Goal: Information Seeking & Learning: Compare options

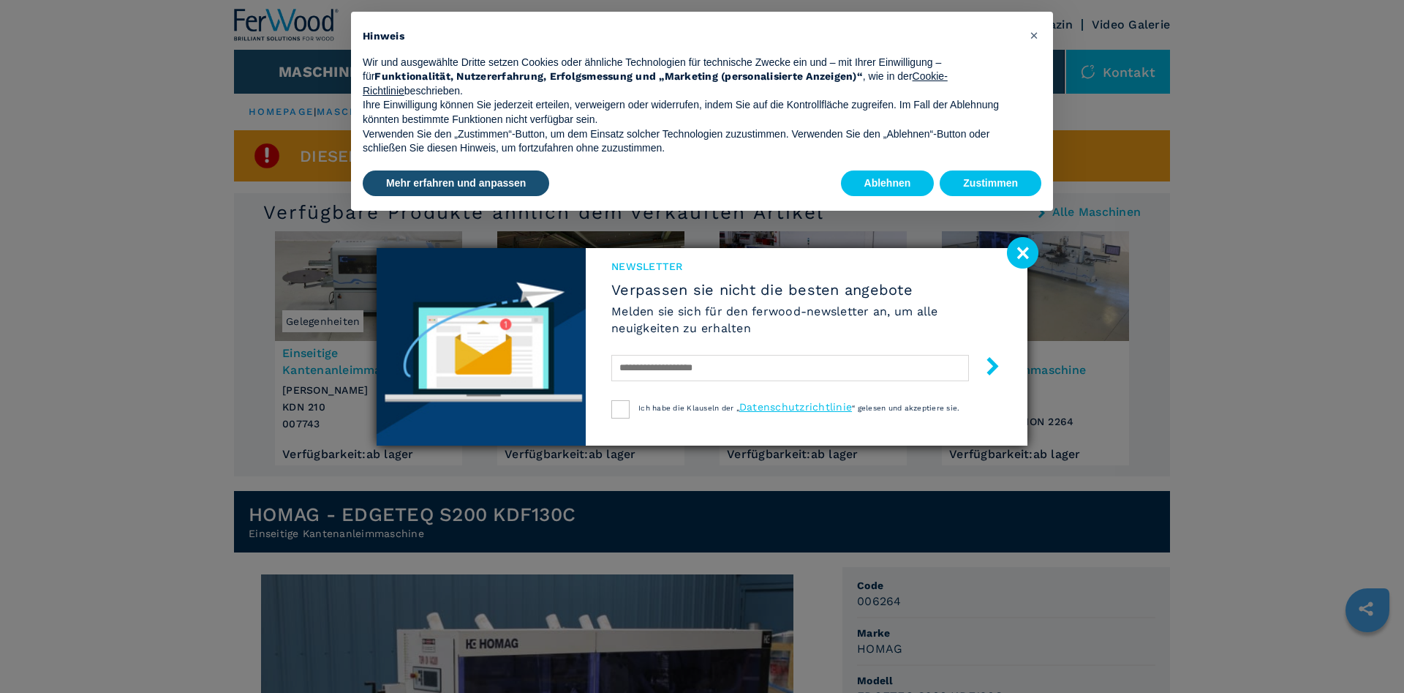
click at [1024, 250] on image at bounding box center [1022, 252] width 31 height 31
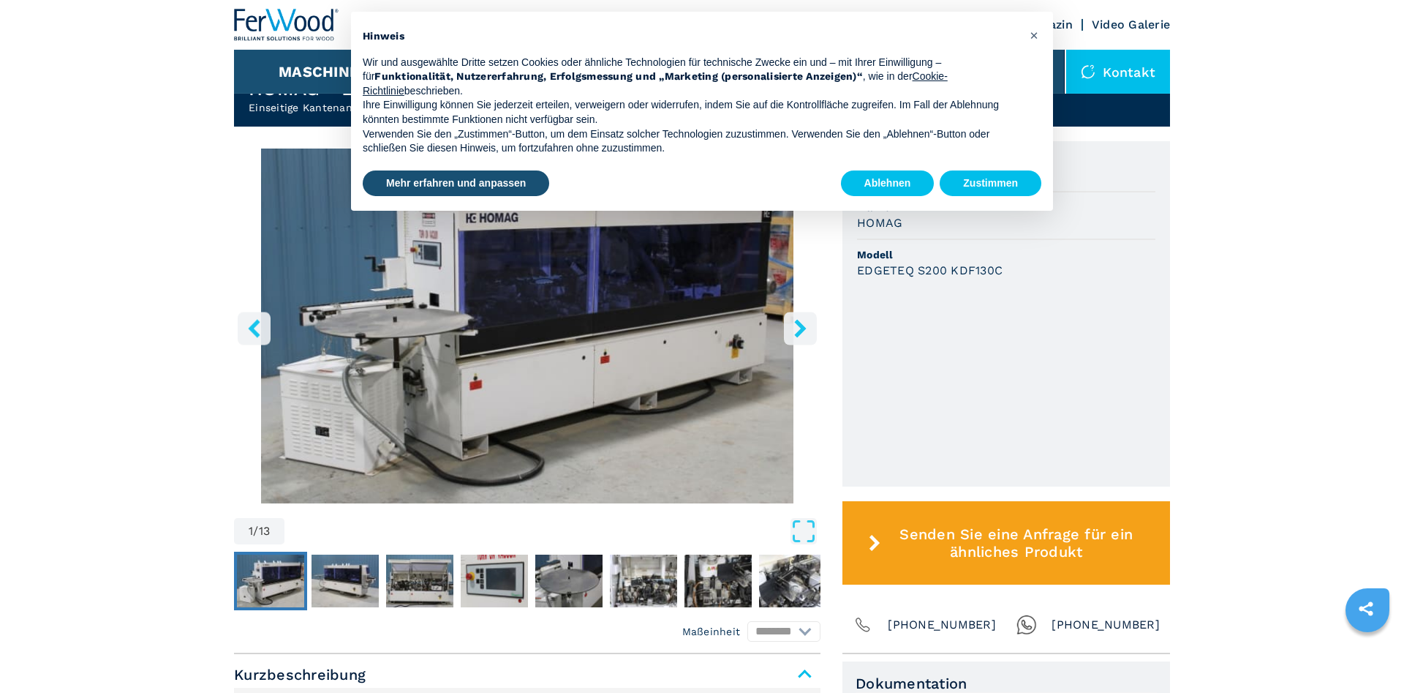
scroll to position [522, 0]
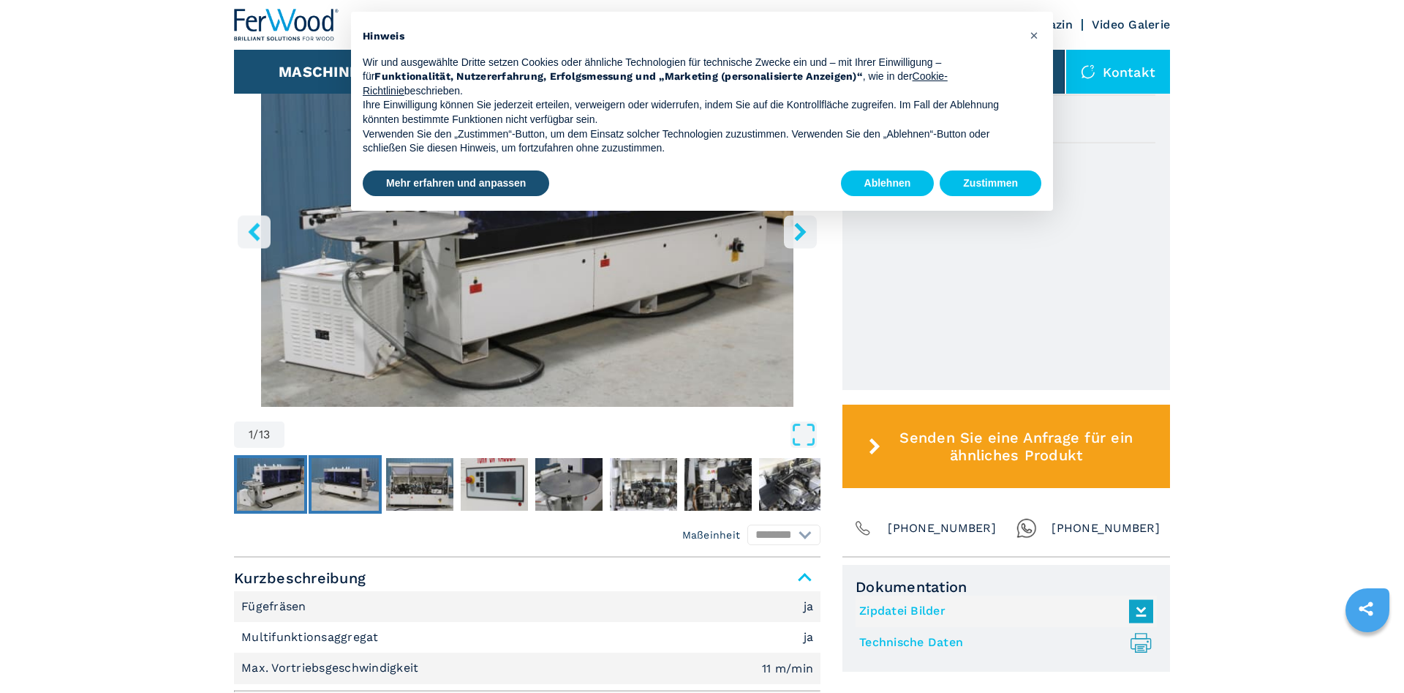
click at [344, 489] on img "Go to Slide 2" at bounding box center [345, 484] width 67 height 53
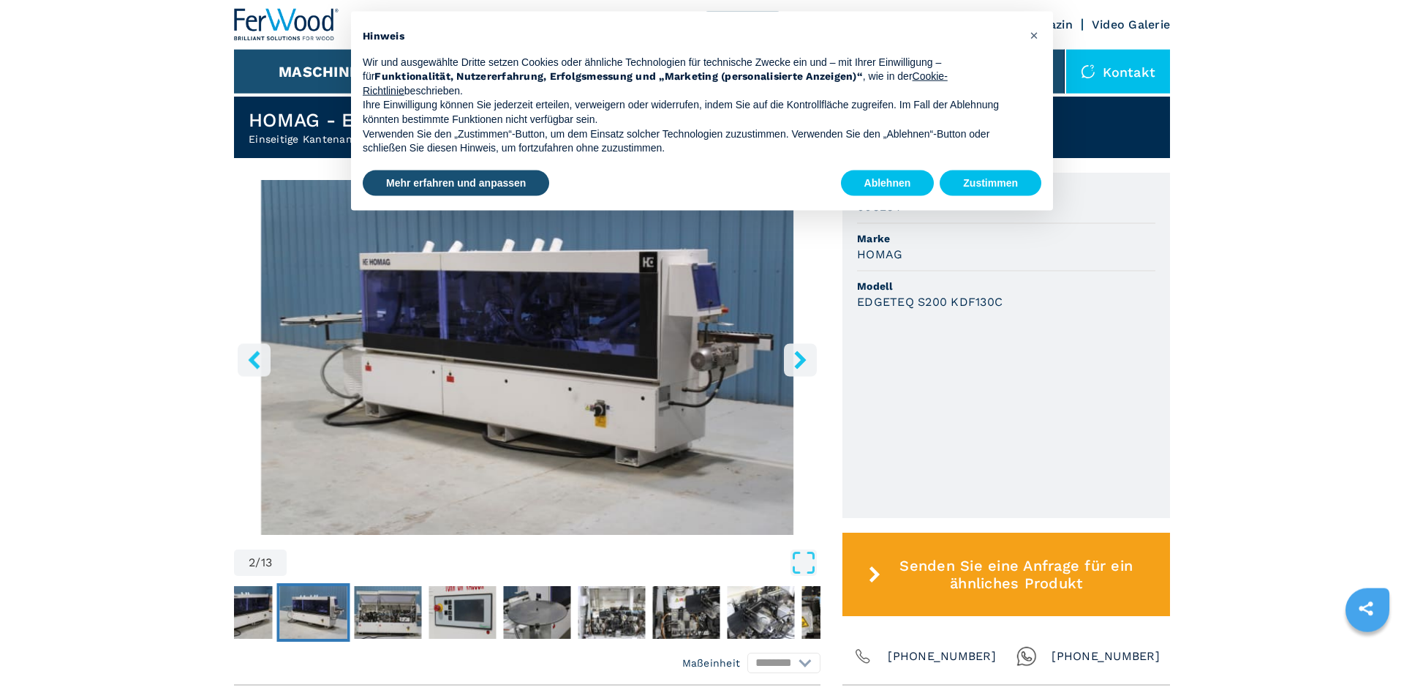
scroll to position [373, 0]
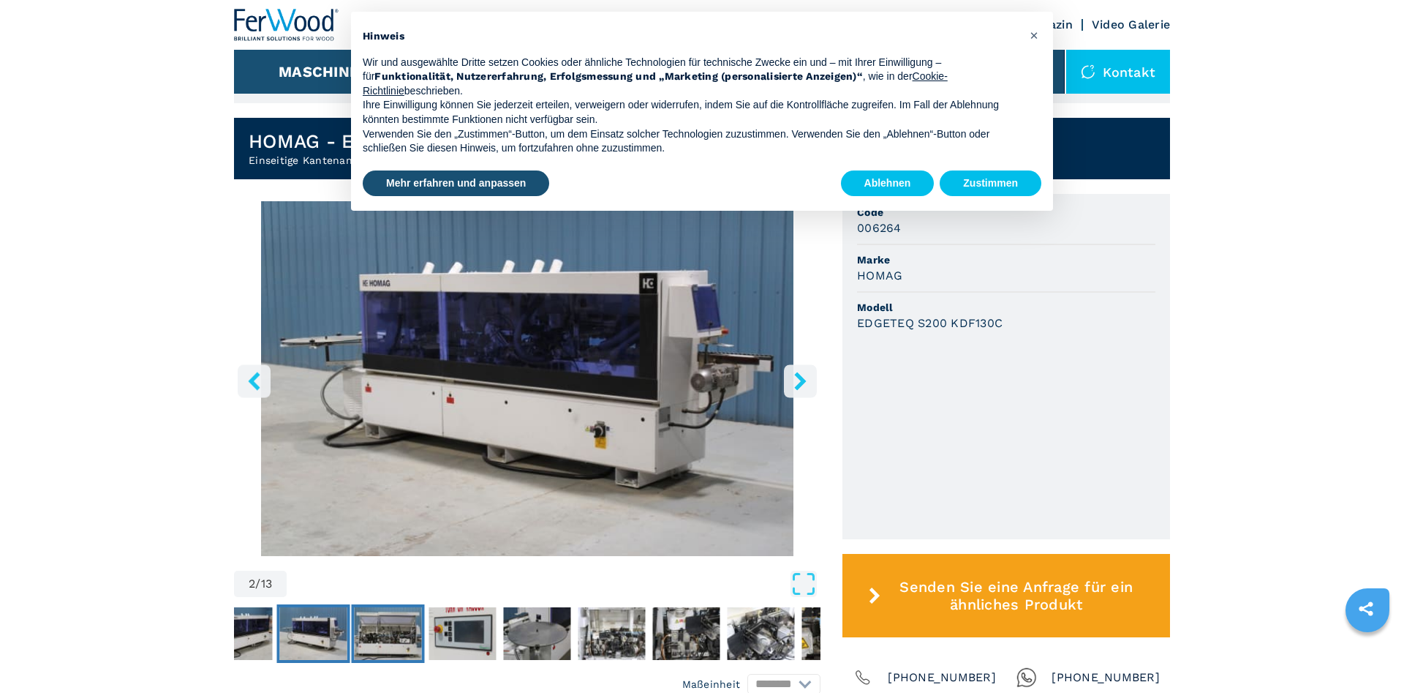
click at [391, 613] on img "Go to Slide 3" at bounding box center [388, 633] width 67 height 53
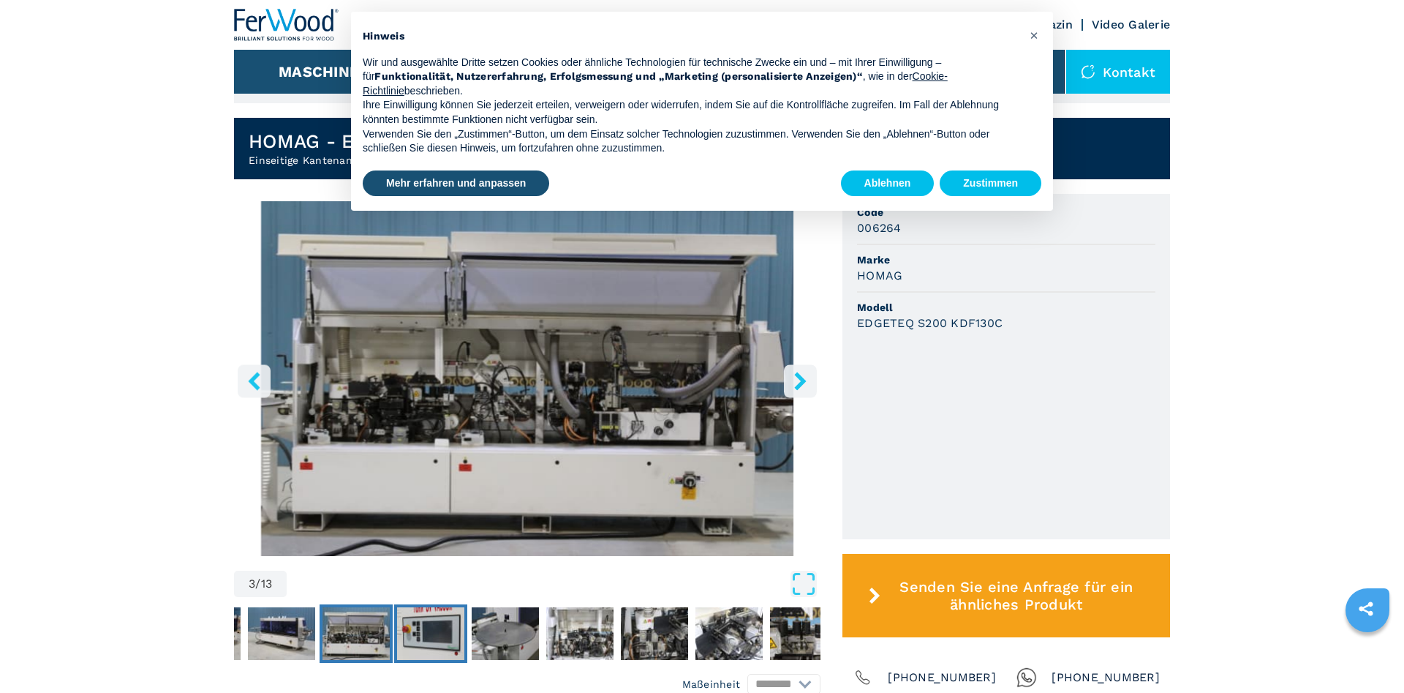
click at [418, 620] on img "Go to Slide 4" at bounding box center [430, 633] width 67 height 53
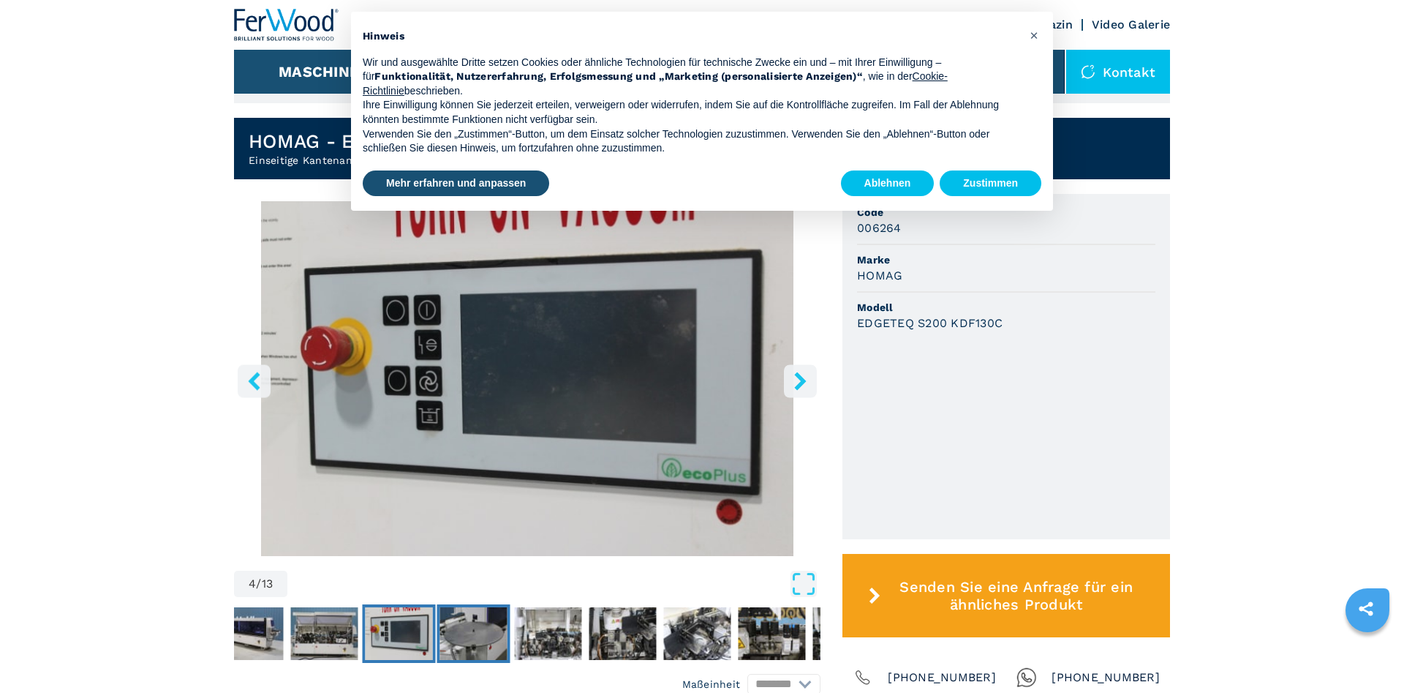
click at [474, 628] on img "Go to Slide 5" at bounding box center [473, 633] width 67 height 53
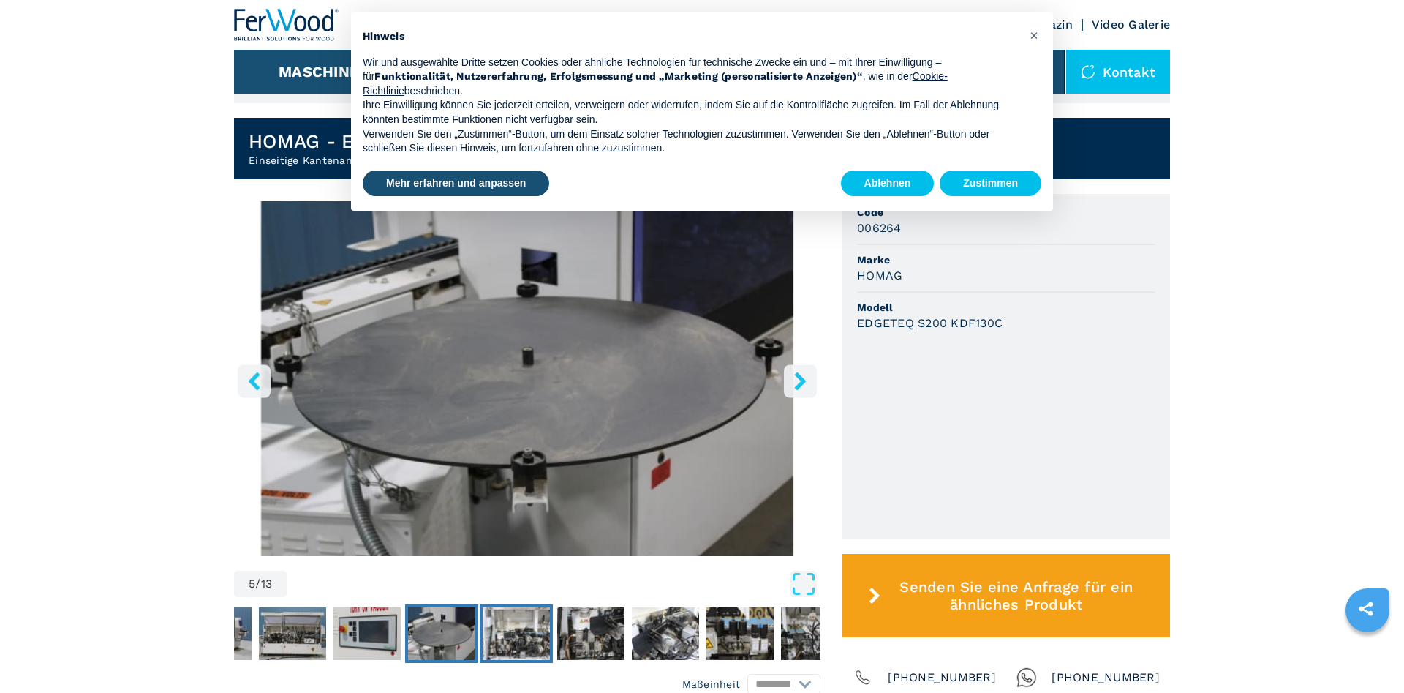
click at [519, 625] on img "Go to Slide 6" at bounding box center [516, 633] width 67 height 53
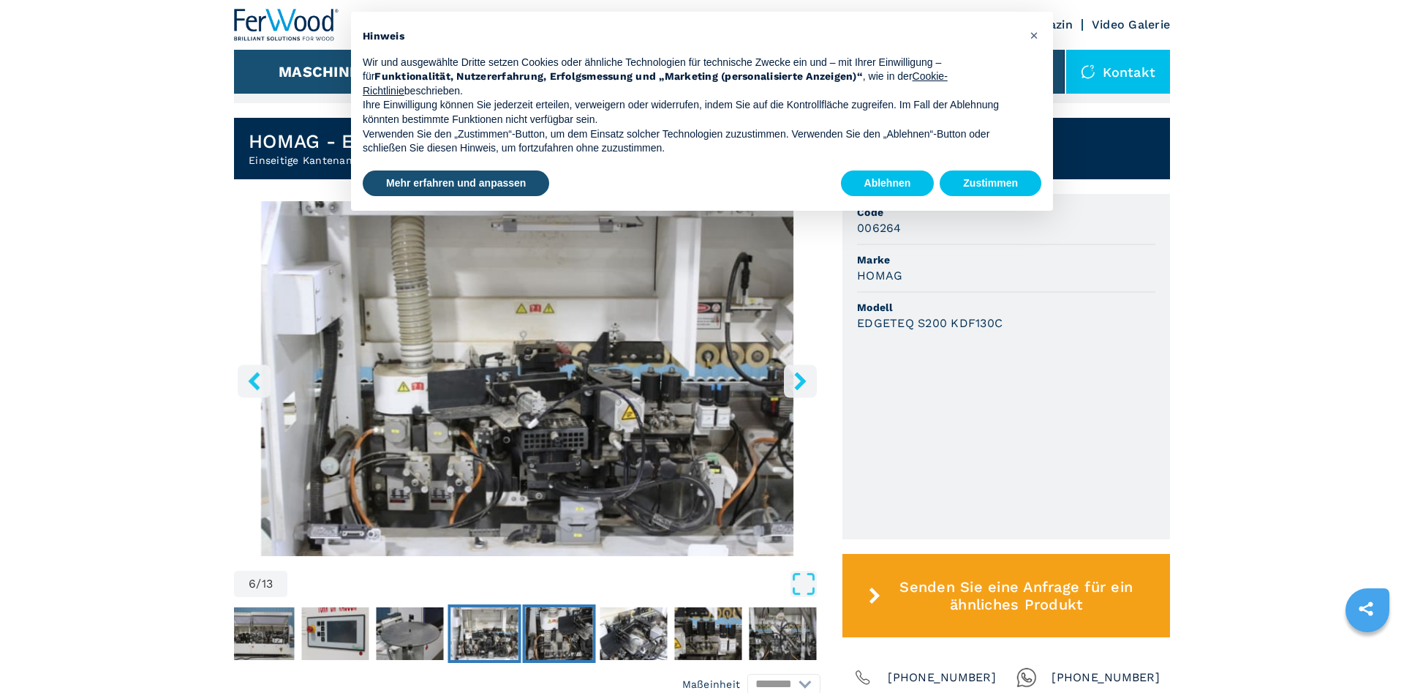
click at [572, 630] on img "Go to Slide 7" at bounding box center [559, 633] width 67 height 53
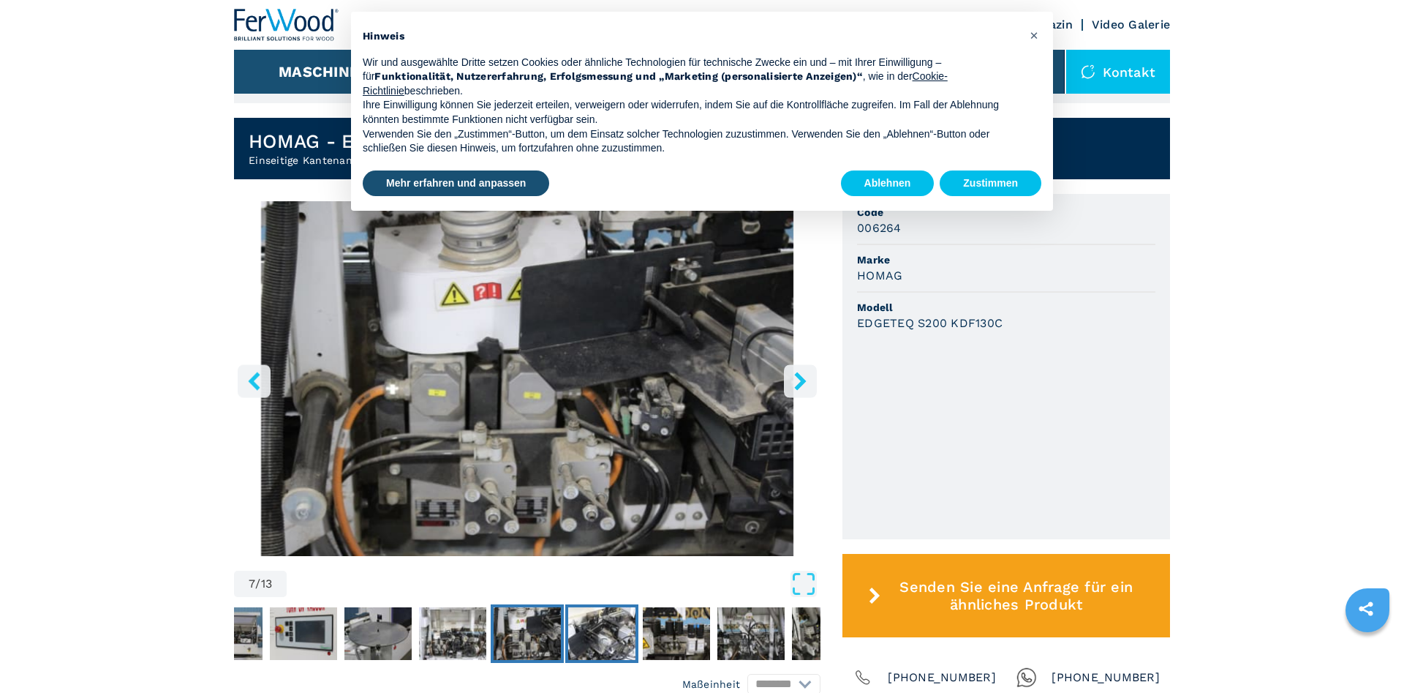
click at [614, 630] on img "Go to Slide 8" at bounding box center [601, 633] width 67 height 53
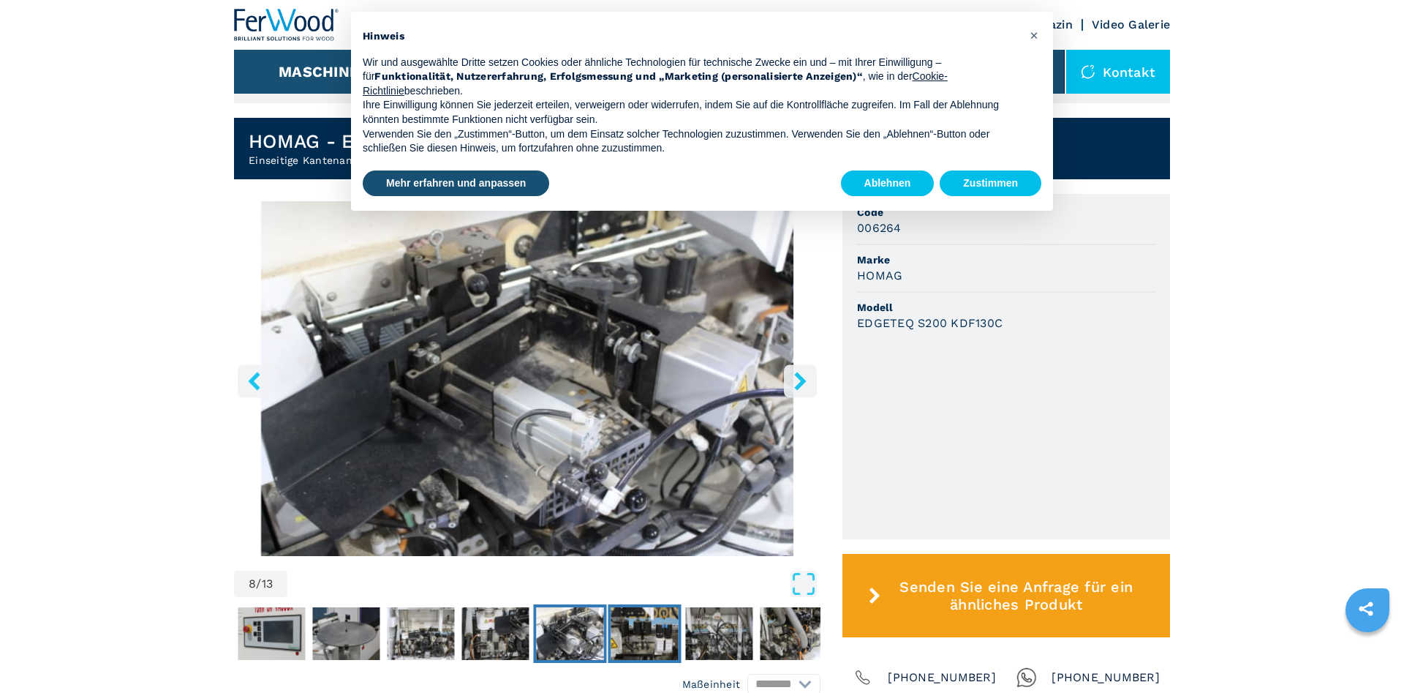
click at [652, 634] on img "Go to Slide 9" at bounding box center [644, 633] width 67 height 53
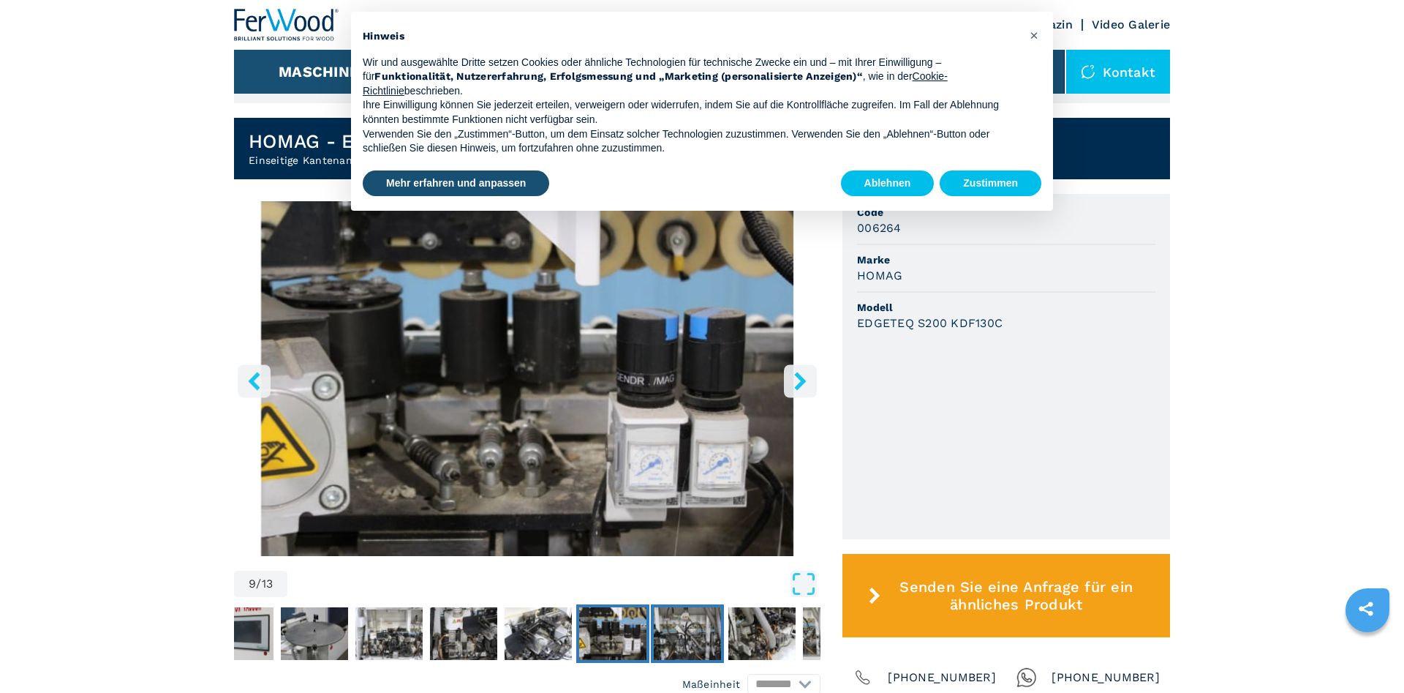
click at [685, 633] on img "Go to Slide 10" at bounding box center [687, 633] width 67 height 53
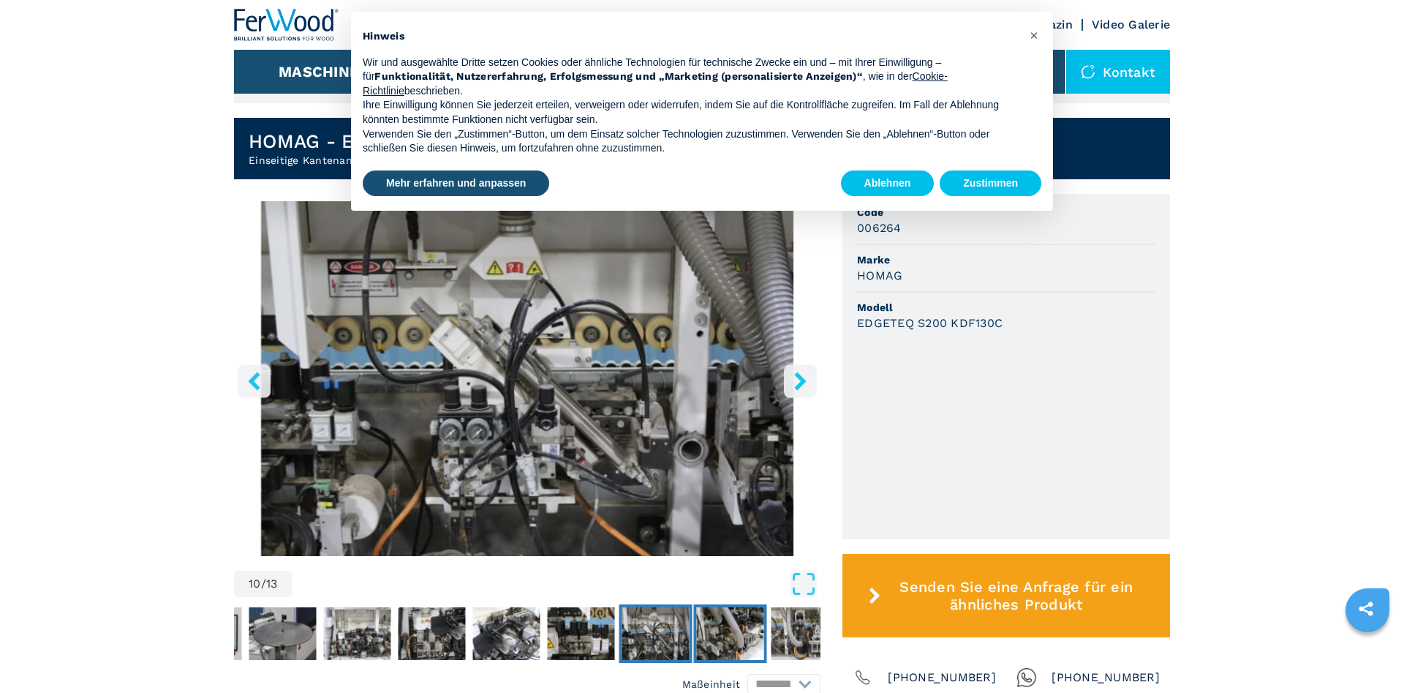
click at [721, 627] on img "Go to Slide 11" at bounding box center [730, 633] width 67 height 53
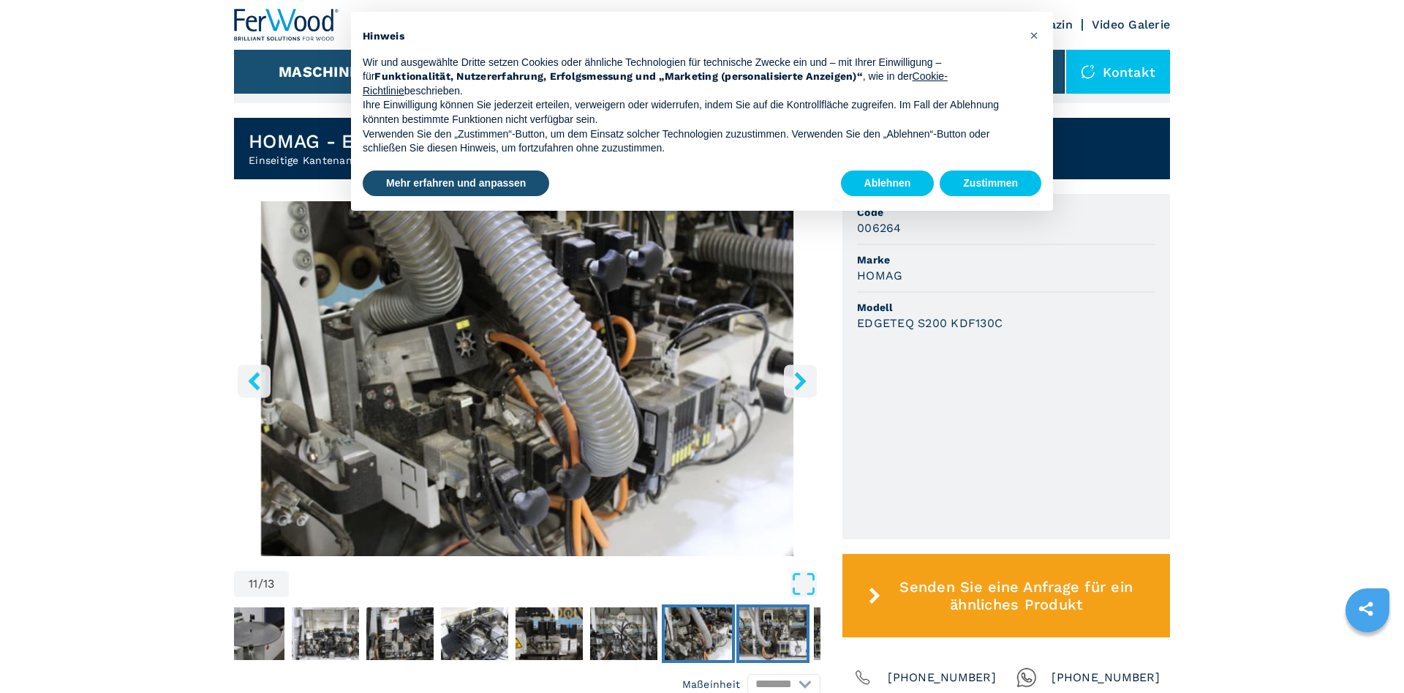
click at [780, 629] on img "Go to Slide 12" at bounding box center [772, 633] width 67 height 53
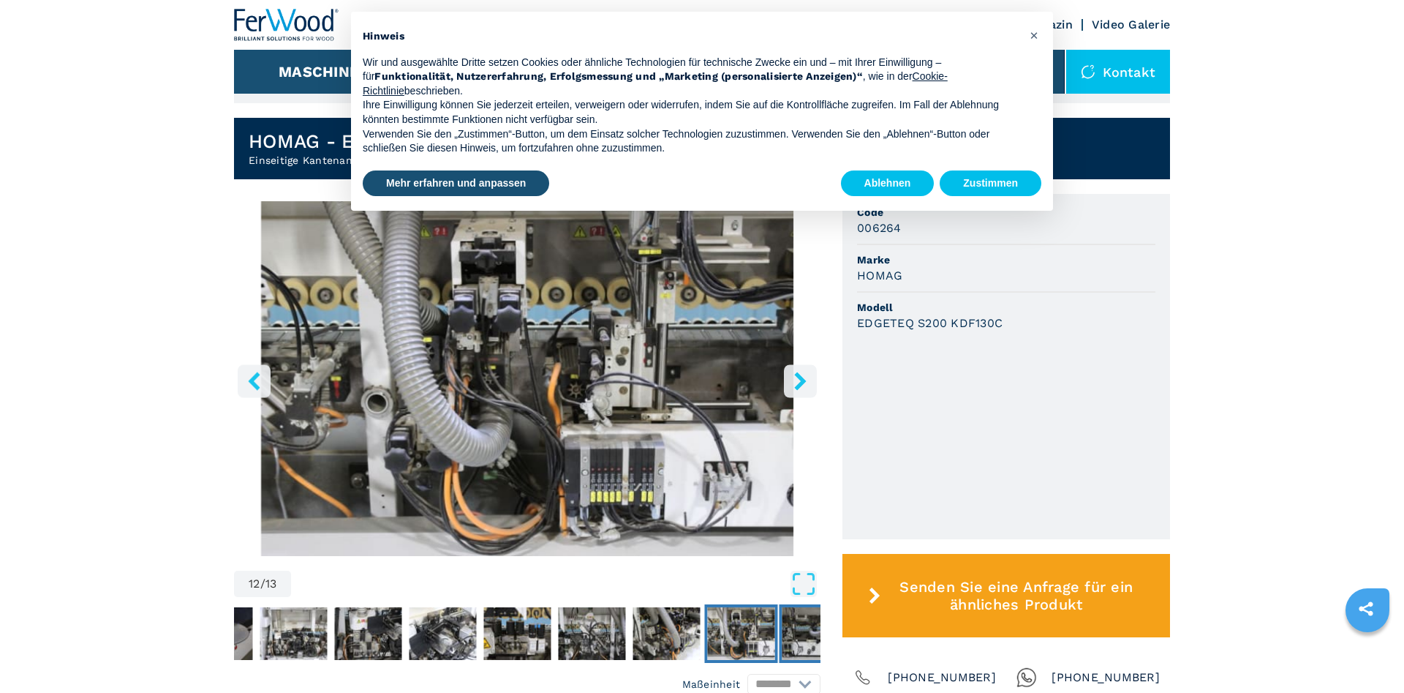
click at [812, 626] on img "Go to Slide 13" at bounding box center [816, 633] width 67 height 53
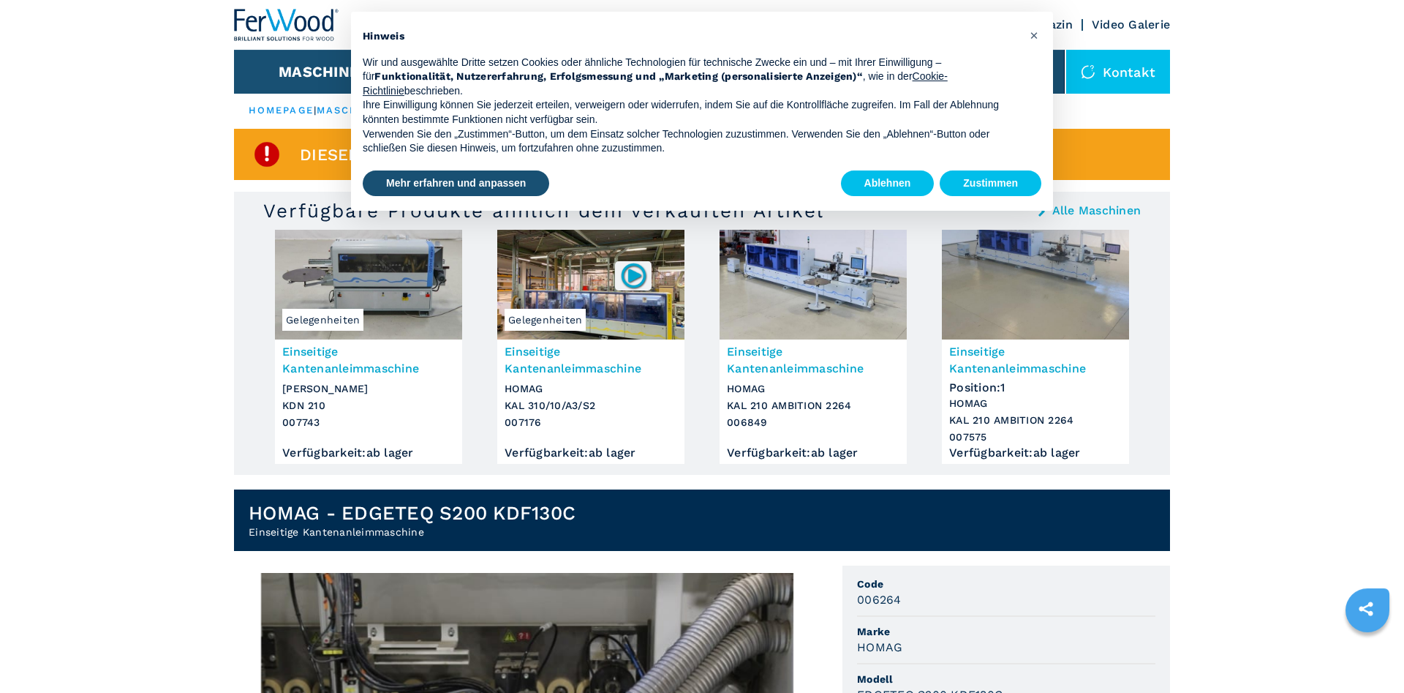
scroll to position [0, 0]
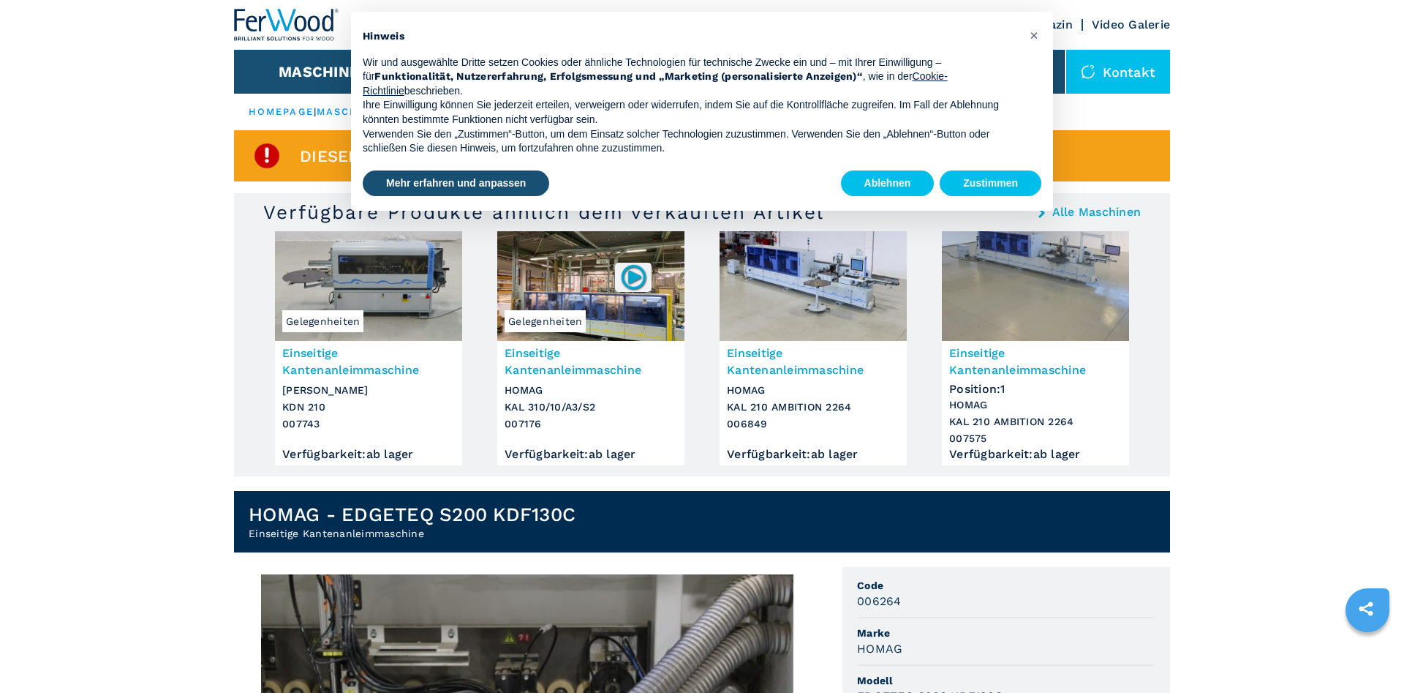
click at [1005, 277] on img at bounding box center [1035, 286] width 187 height 110
click at [987, 361] on h3 "Einseitige Kantenanleimmaschine" at bounding box center [1035, 361] width 173 height 34
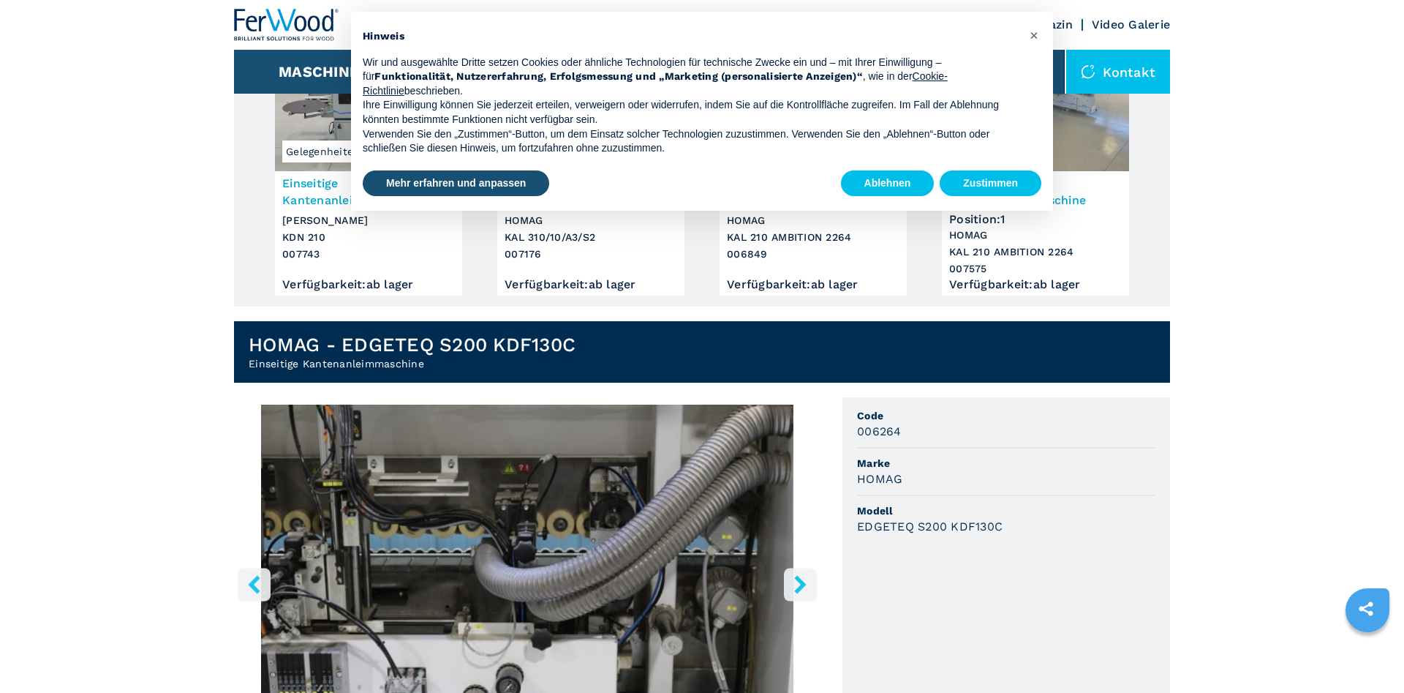
scroll to position [224, 0]
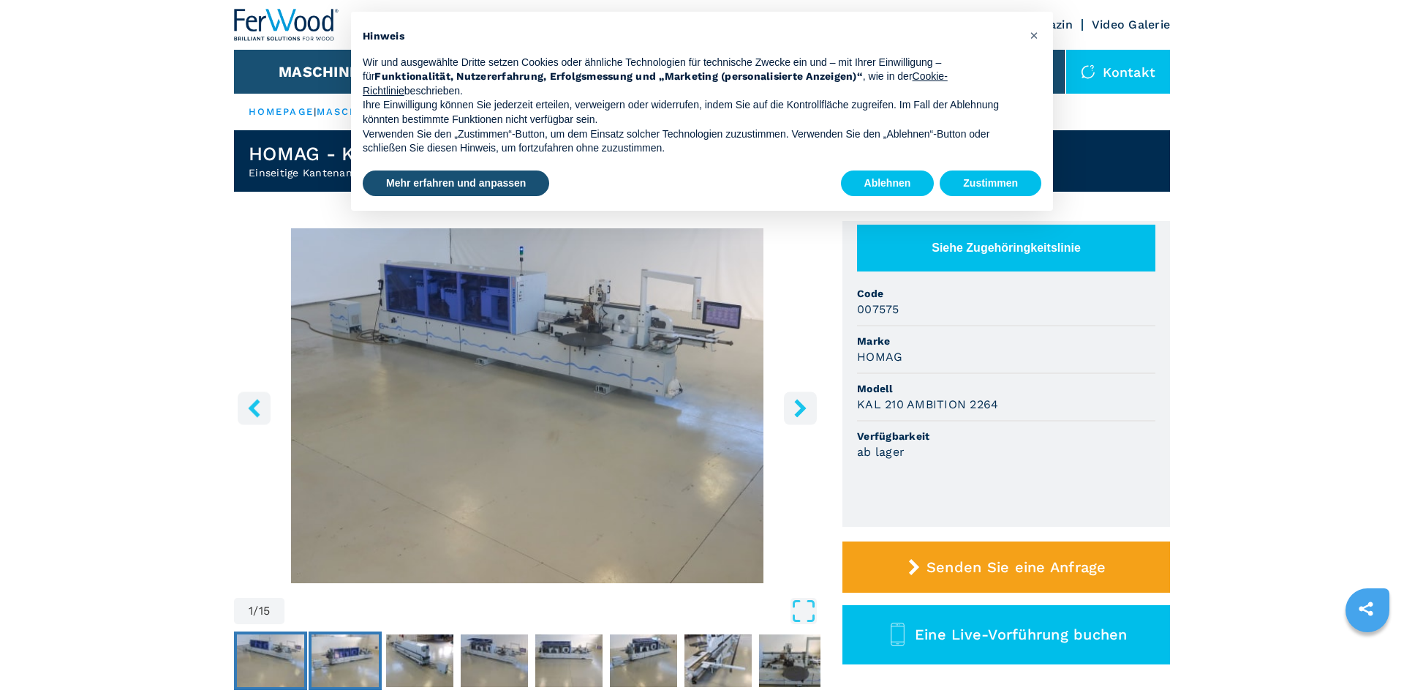
click at [347, 664] on img "Go to Slide 2" at bounding box center [345, 660] width 67 height 53
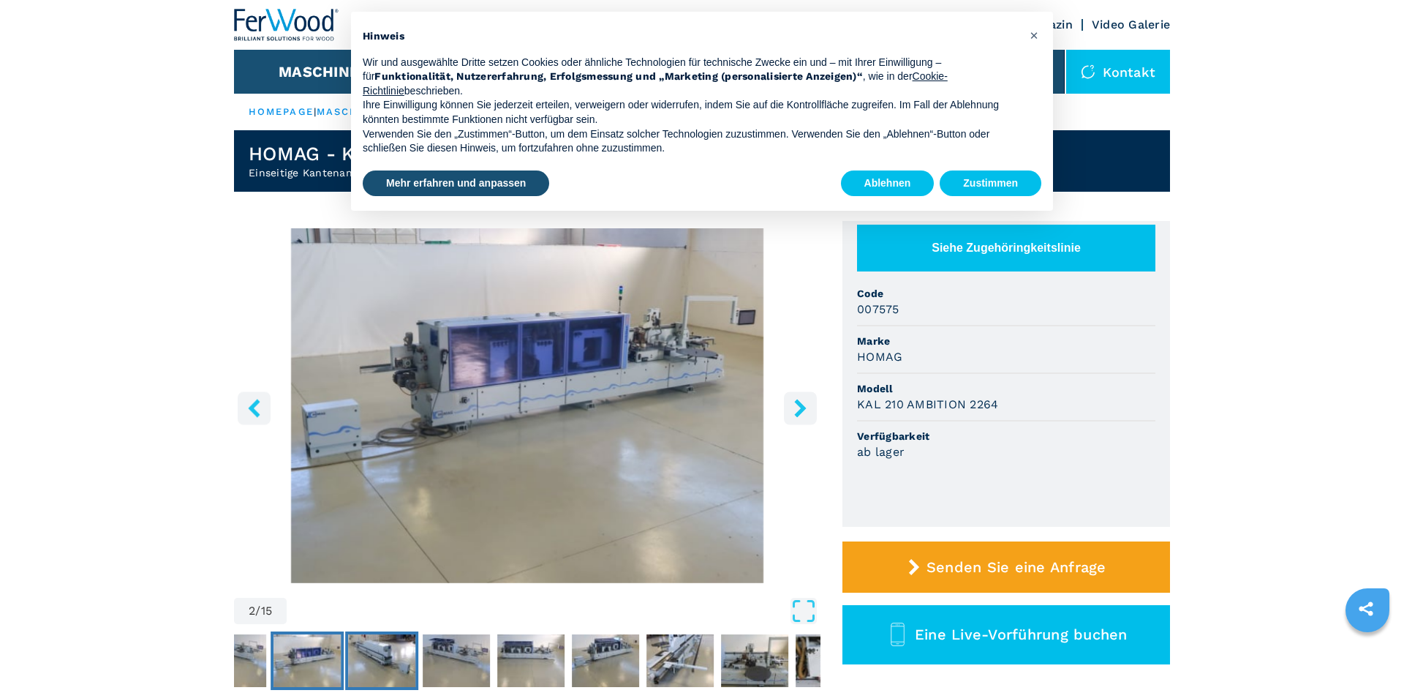
click at [389, 660] on img "Go to Slide 3" at bounding box center [381, 660] width 67 height 53
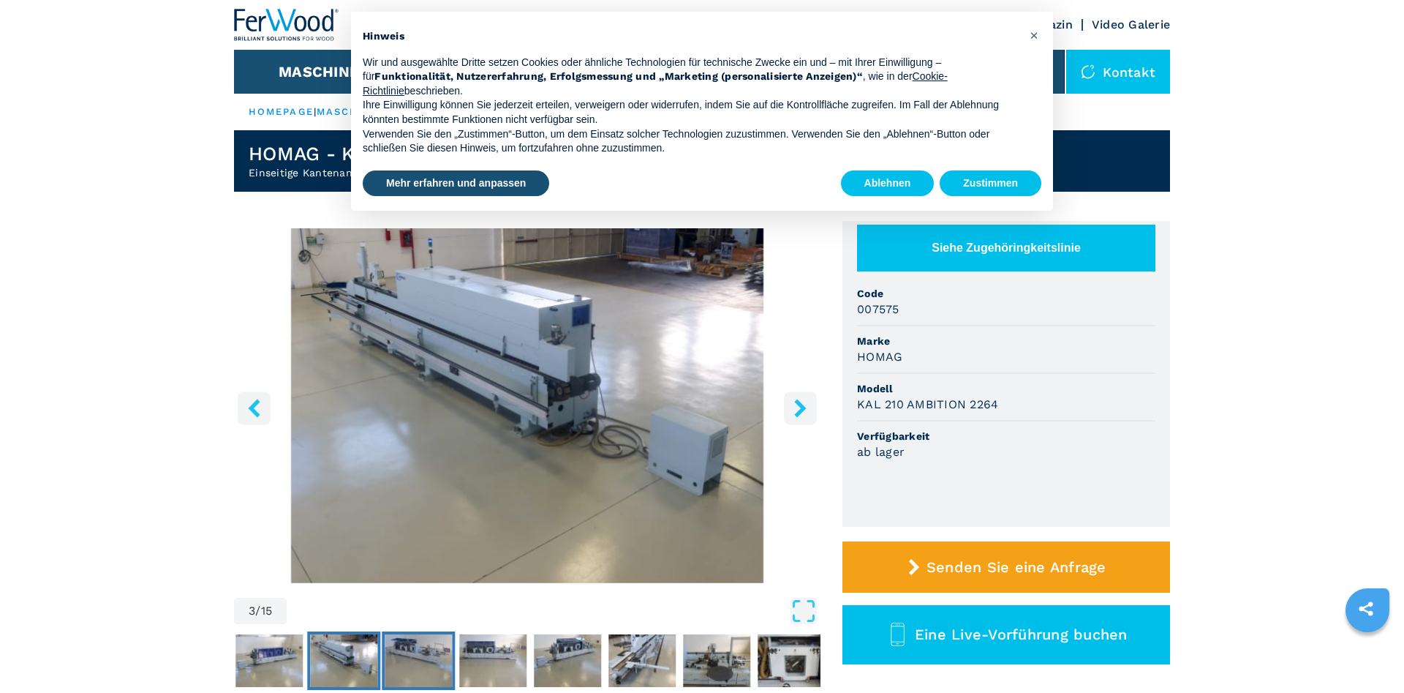
click at [420, 663] on img "Go to Slide 4" at bounding box center [418, 660] width 67 height 53
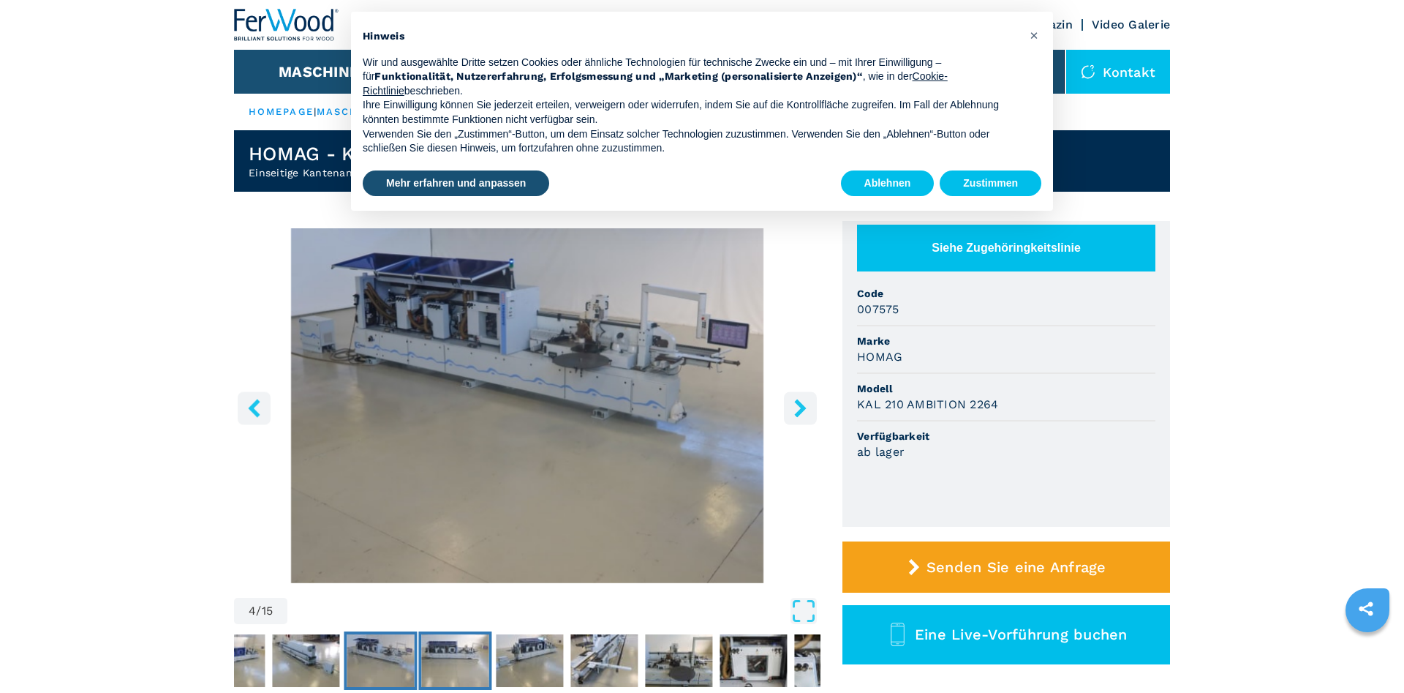
click at [456, 663] on img "Go to Slide 5" at bounding box center [454, 660] width 67 height 53
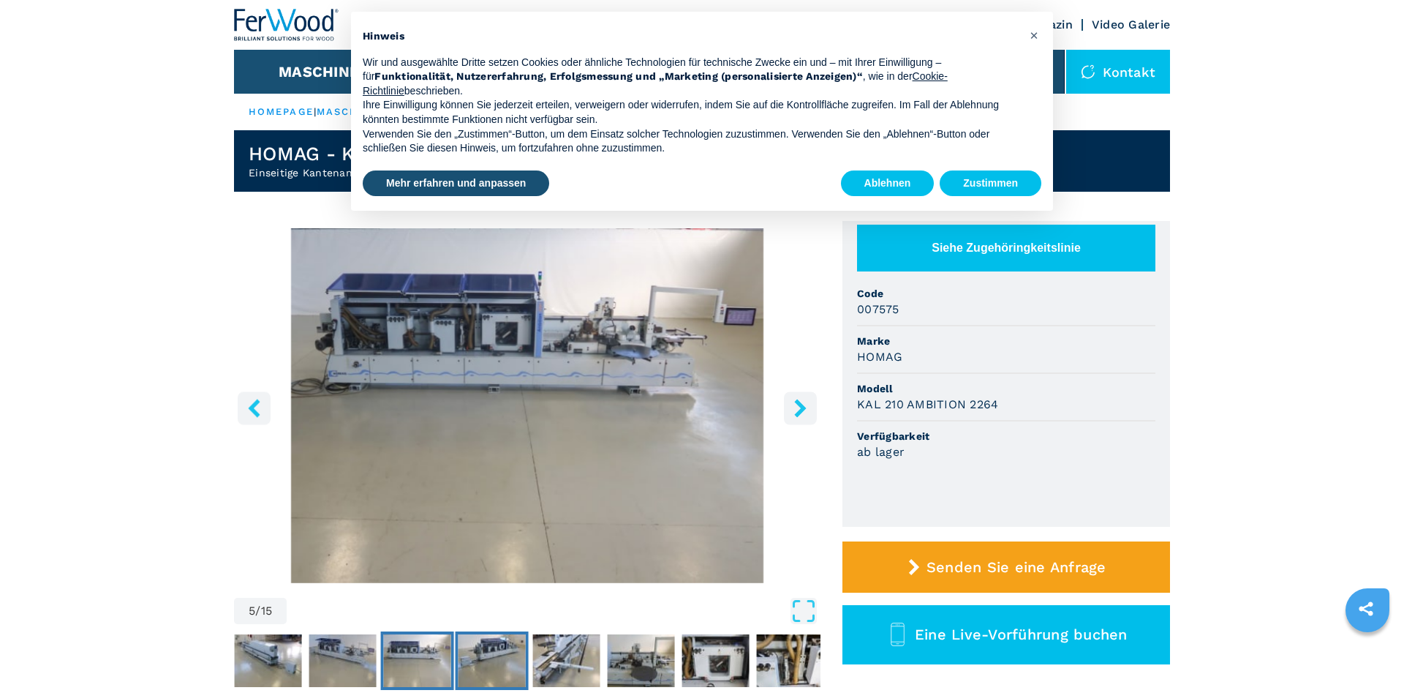
click at [500, 669] on img "Go to Slide 6" at bounding box center [492, 660] width 67 height 53
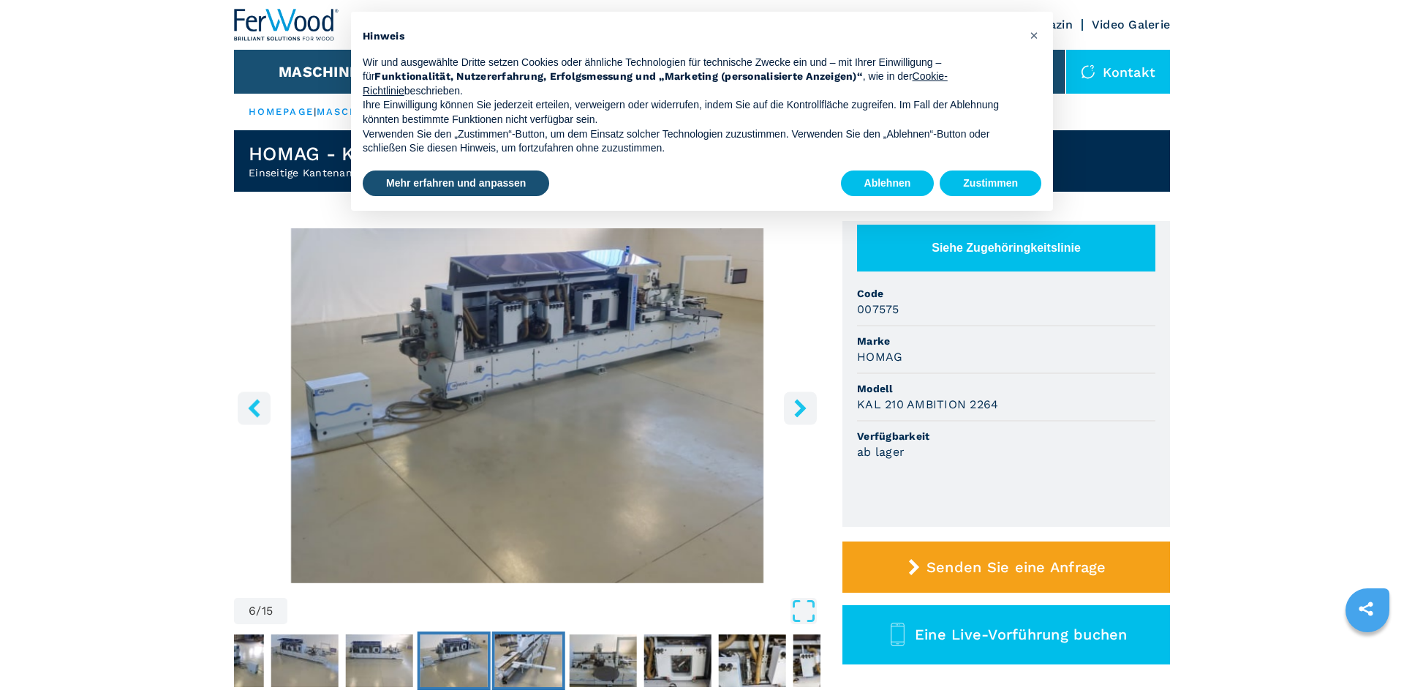
click at [555, 667] on img "Go to Slide 7" at bounding box center [528, 660] width 67 height 53
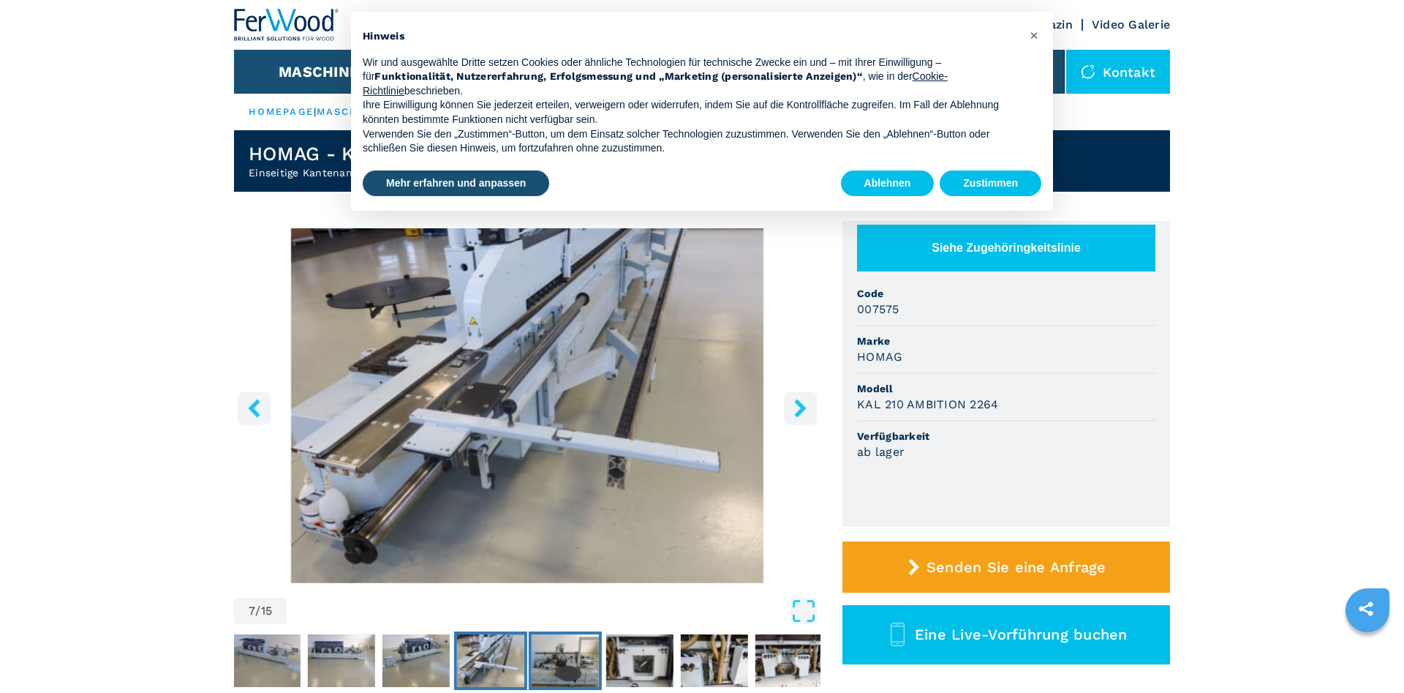
click at [555, 667] on img "Go to Slide 8" at bounding box center [565, 660] width 67 height 53
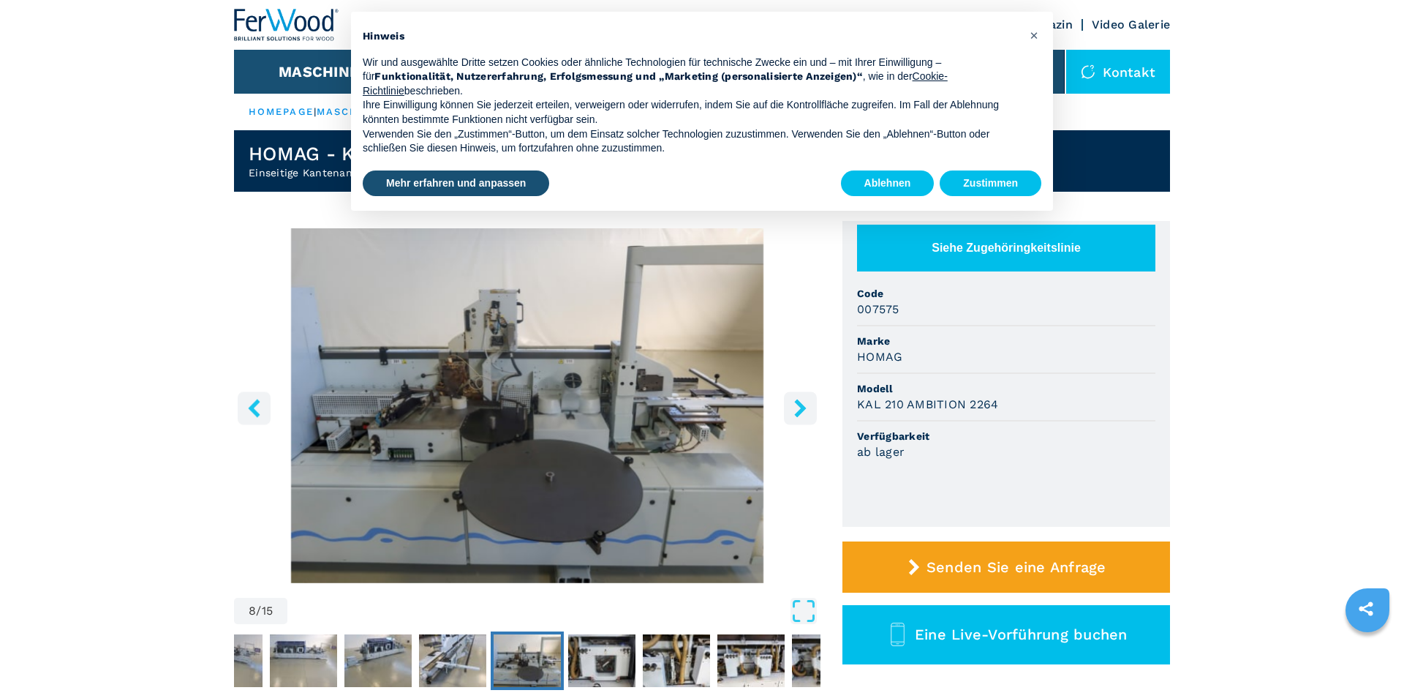
click at [806, 409] on icon "right-button" at bounding box center [800, 408] width 18 height 18
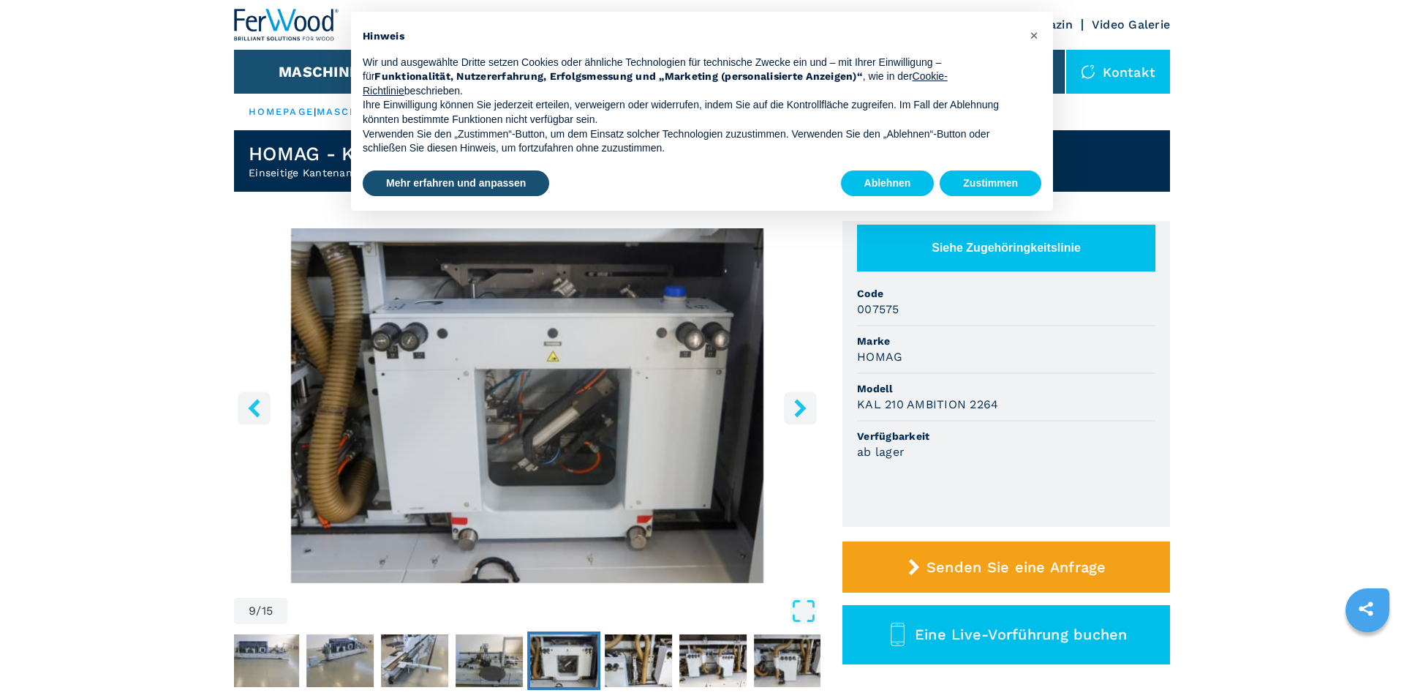
click at [806, 409] on icon "right-button" at bounding box center [800, 408] width 18 height 18
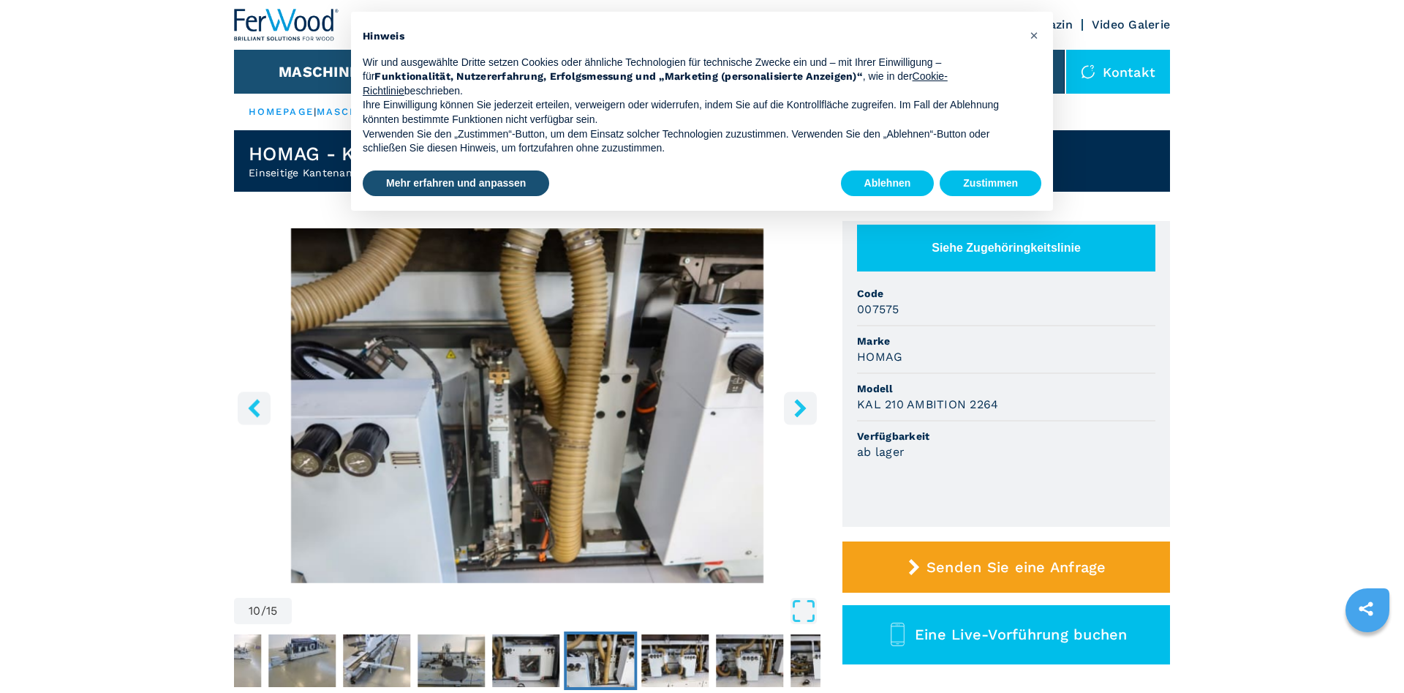
click at [806, 409] on icon "right-button" at bounding box center [800, 408] width 18 height 18
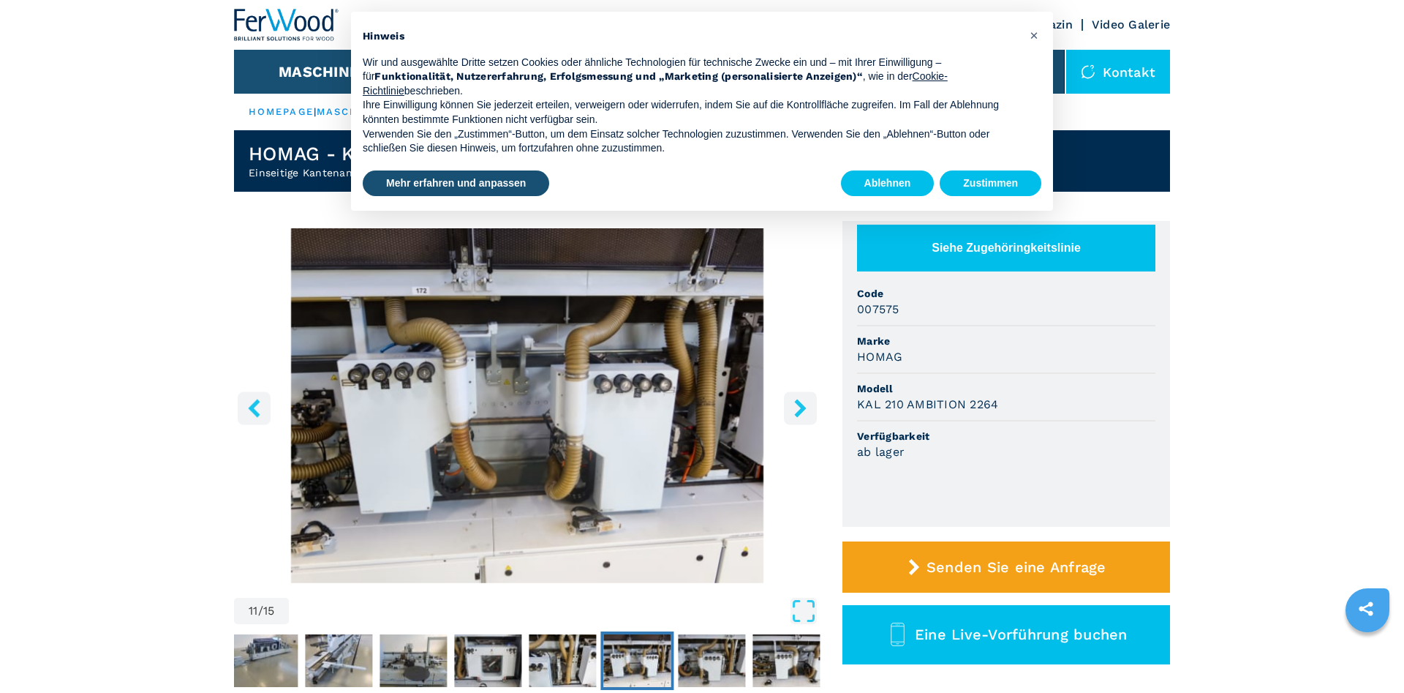
click at [806, 409] on icon "right-button" at bounding box center [800, 408] width 18 height 18
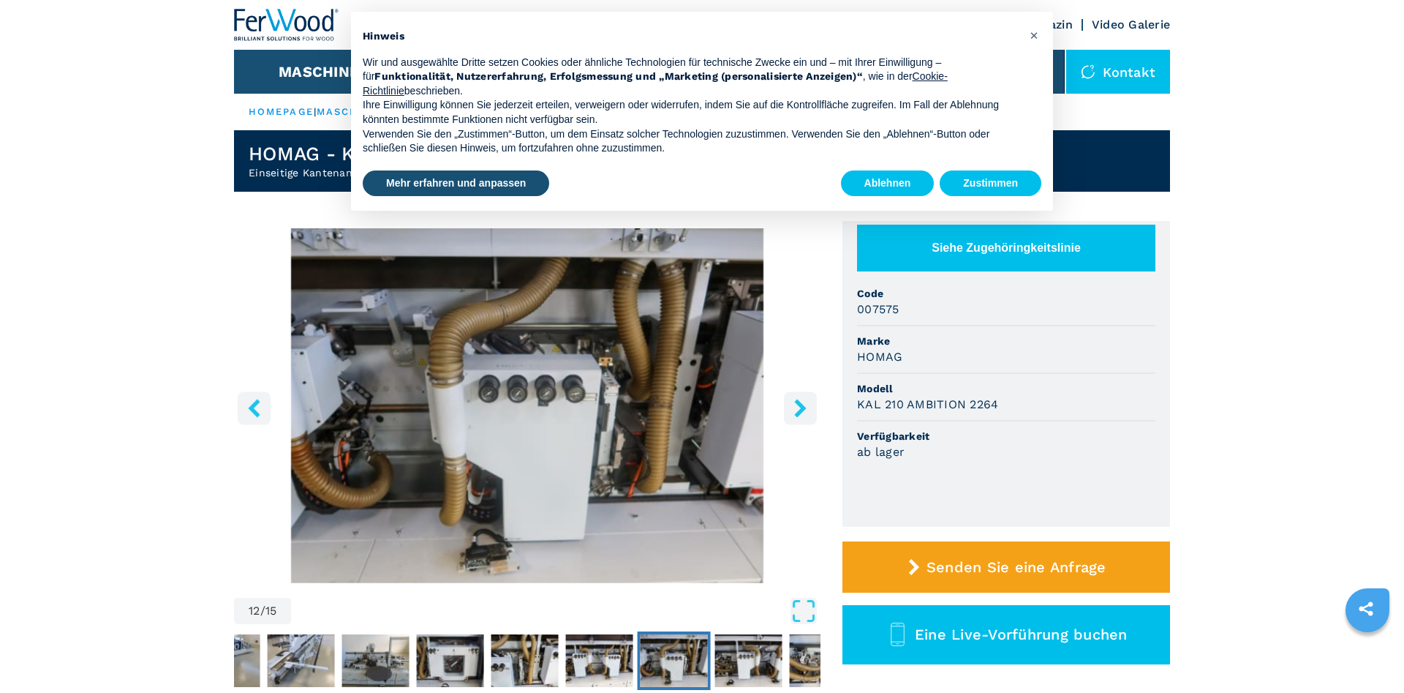
click at [806, 409] on icon "right-button" at bounding box center [800, 408] width 18 height 18
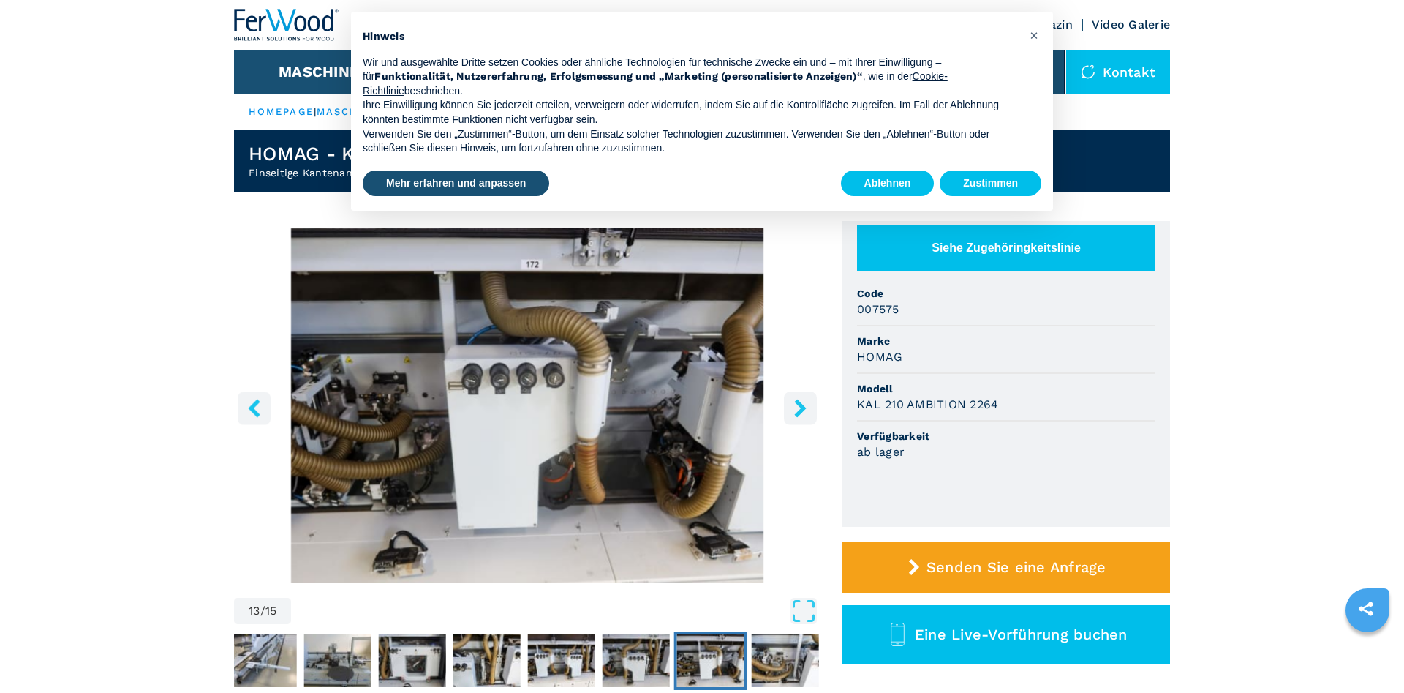
click at [806, 409] on icon "right-button" at bounding box center [800, 408] width 18 height 18
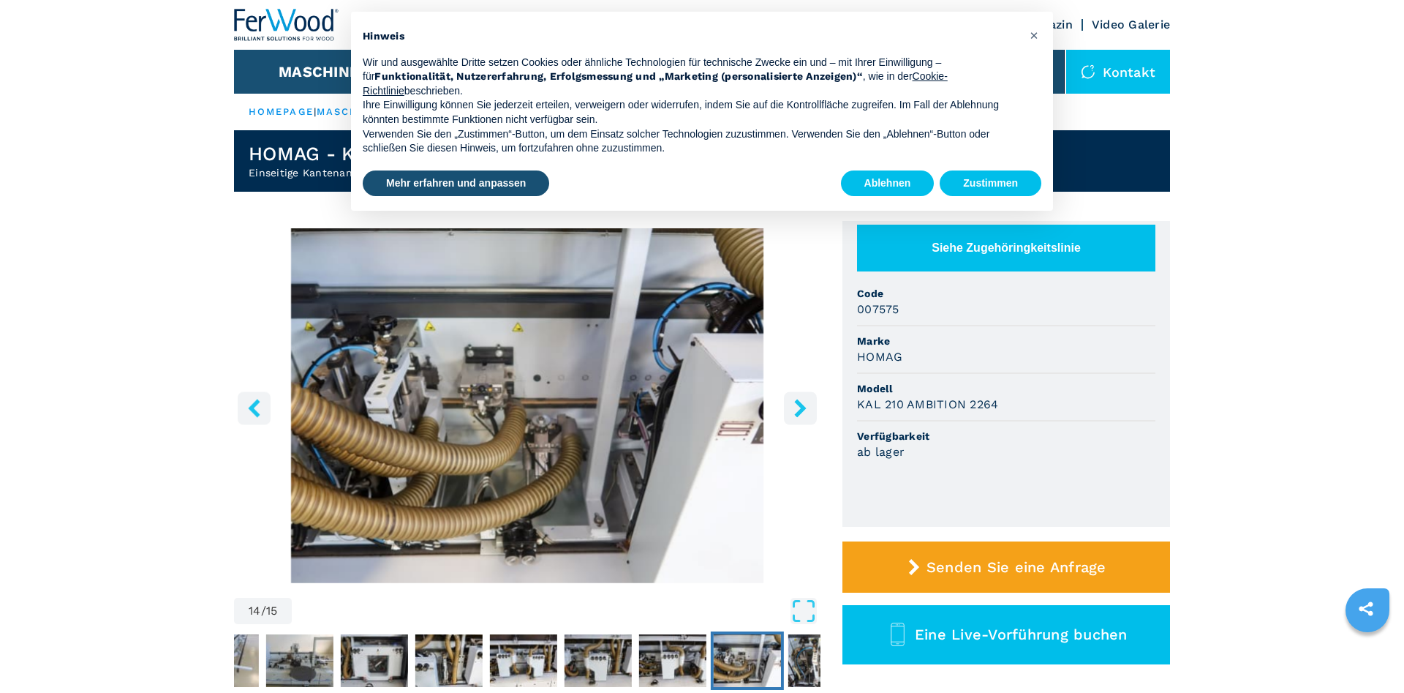
click at [806, 409] on icon "right-button" at bounding box center [800, 408] width 18 height 18
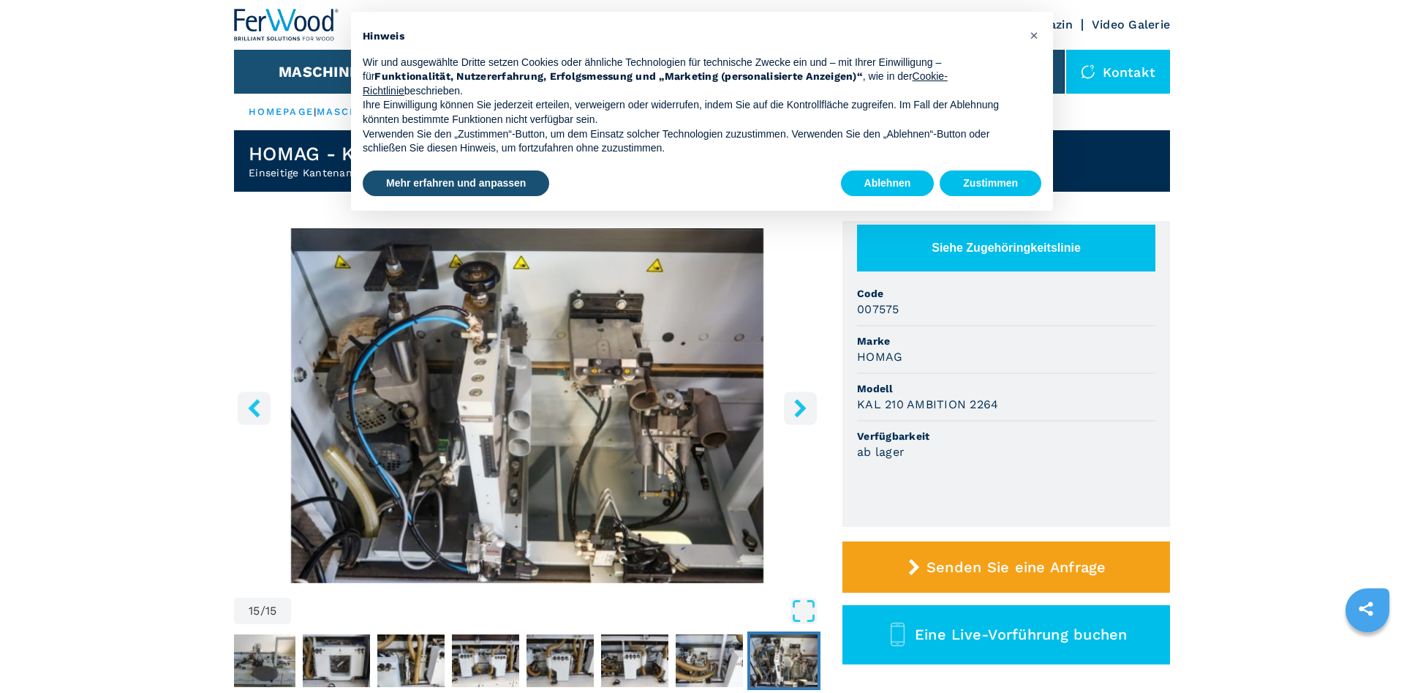
click at [806, 409] on icon "right-button" at bounding box center [800, 408] width 18 height 18
